Goal: Find specific page/section: Find specific page/section

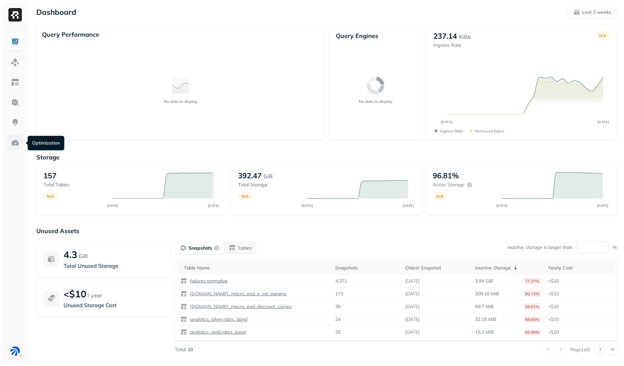
click at [15, 135] on link at bounding box center [15, 143] width 16 height 16
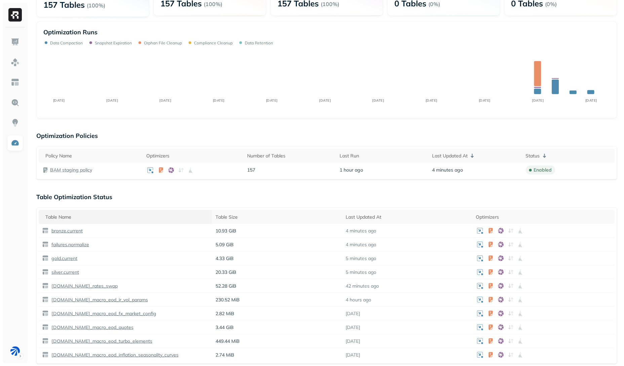
scroll to position [36, 0]
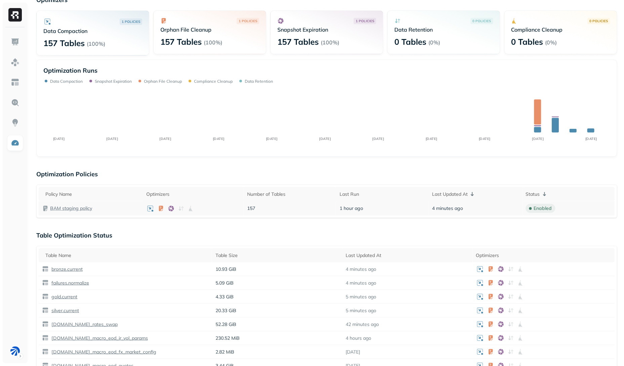
click at [69, 210] on p "BAM staging policy" at bounding box center [71, 208] width 42 height 6
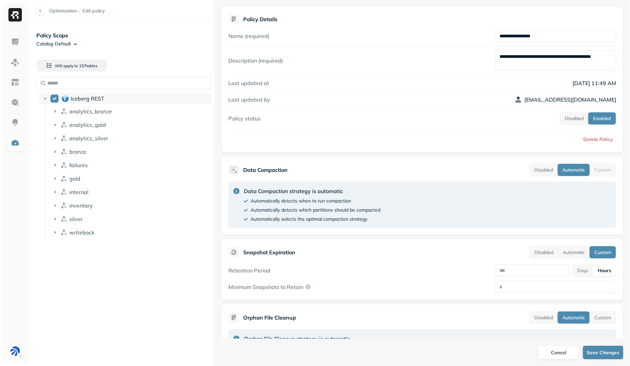
click at [65, 100] on icon at bounding box center [64, 99] width 2 height 4
click at [80, 102] on div "Iceberg REST" at bounding box center [125, 98] width 173 height 11
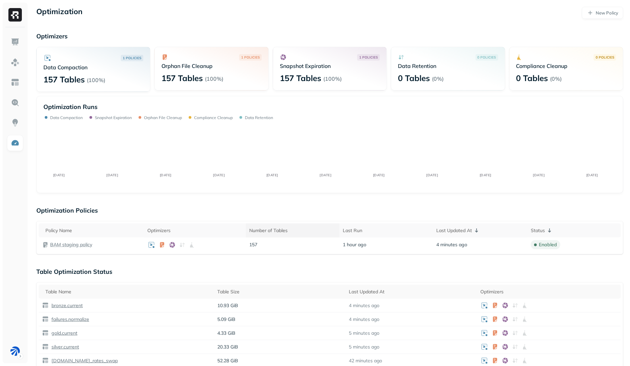
scroll to position [36, 0]
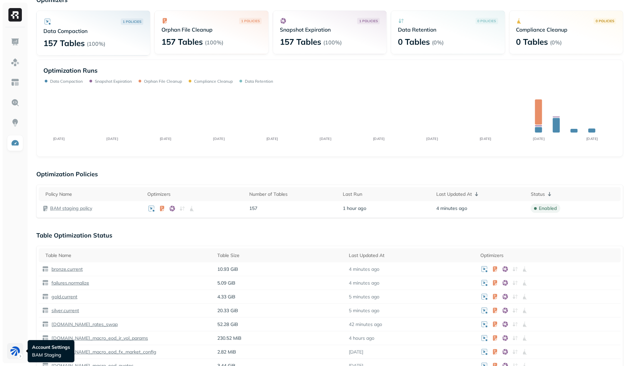
click at [12, 350] on html "Optimization New Policy Optimizers 1 POLICIES Data Compaction 157 Tables ( 100%…" at bounding box center [315, 297] width 630 height 667
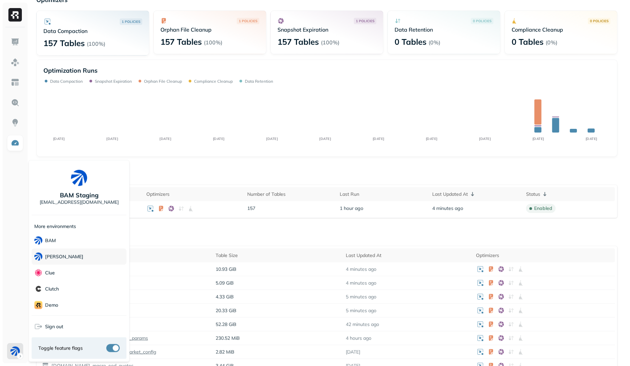
click at [56, 256] on p "[PERSON_NAME]" at bounding box center [64, 256] width 38 height 6
